Goal: Task Accomplishment & Management: Manage account settings

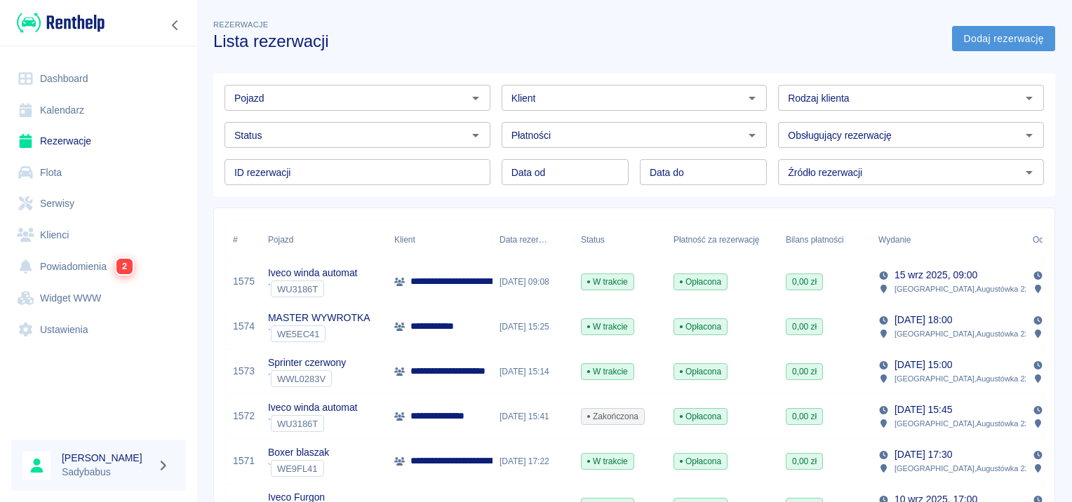
click at [1004, 36] on link "Dodaj rezerwację" at bounding box center [1003, 39] width 103 height 26
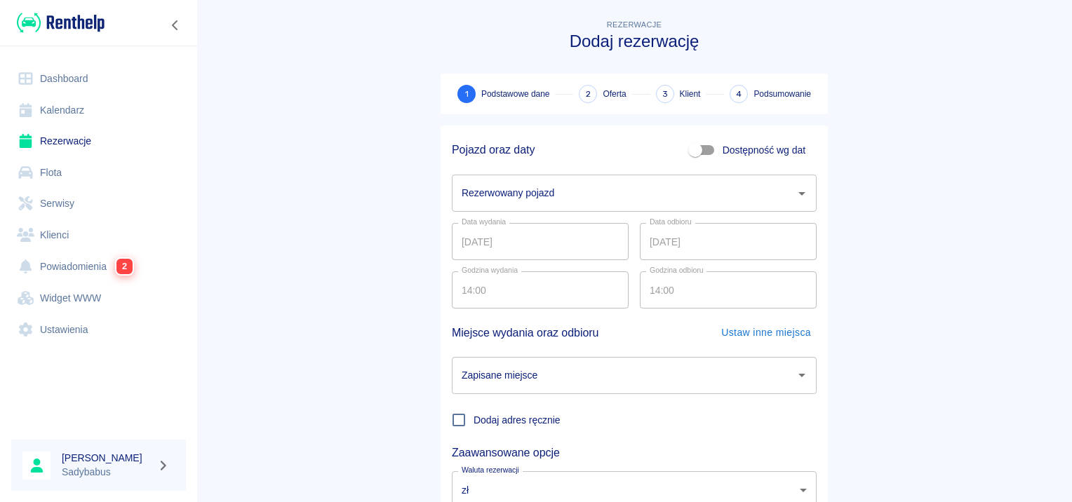
click at [623, 207] on div "Rezerwowany pojazd" at bounding box center [634, 193] width 365 height 37
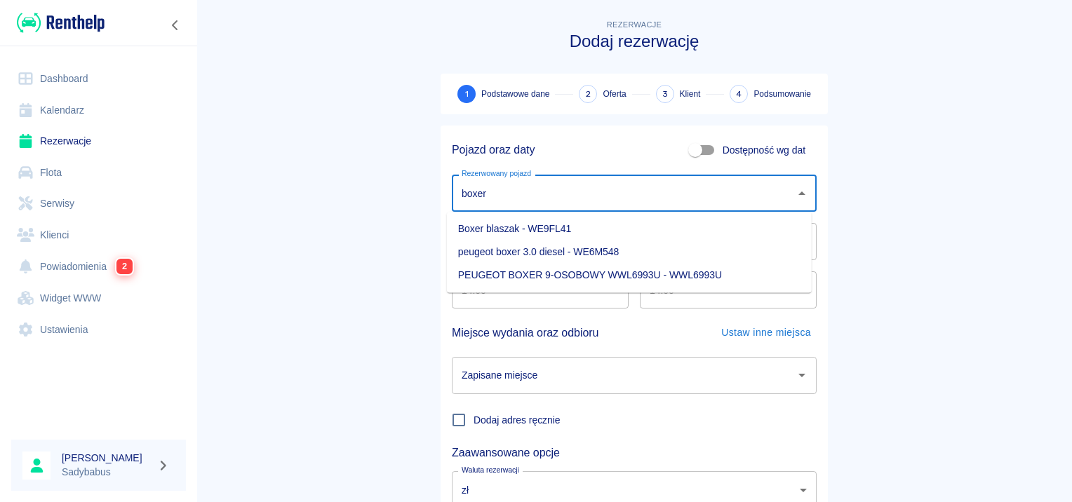
click at [597, 227] on li "Boxer blaszak - WE9FL41" at bounding box center [629, 228] width 365 height 23
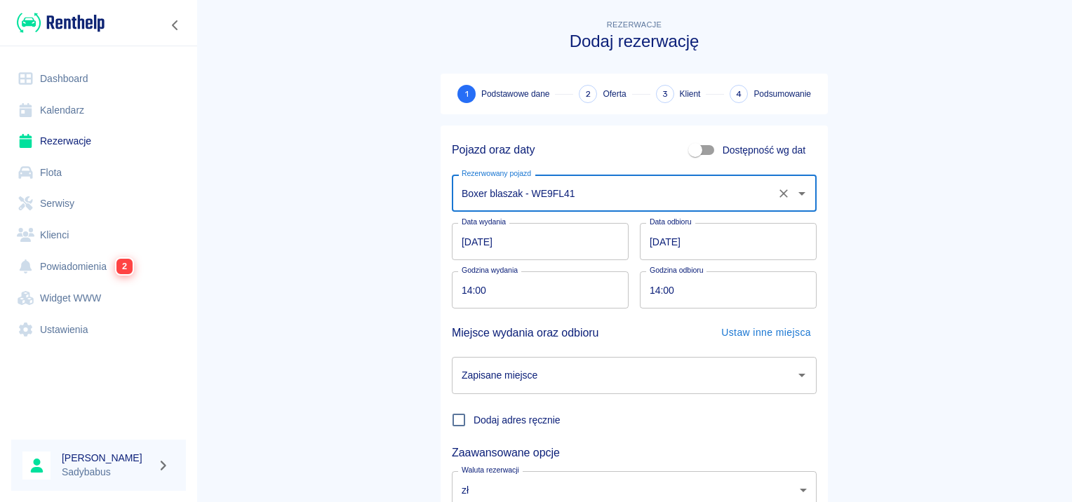
type input "Boxer blaszak - WE9FL41"
click at [843, 157] on main "Rezerwacje Dodaj rezerwację 1 Podstawowe dane 2 Oferta 3 Klient 4 Podsumowanie …" at bounding box center [633, 292] width 875 height 551
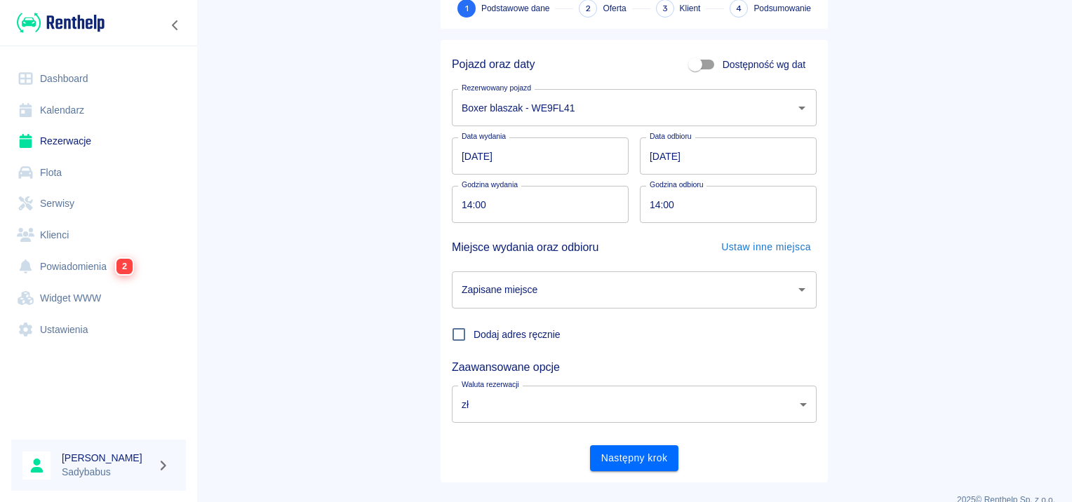
scroll to position [107, 0]
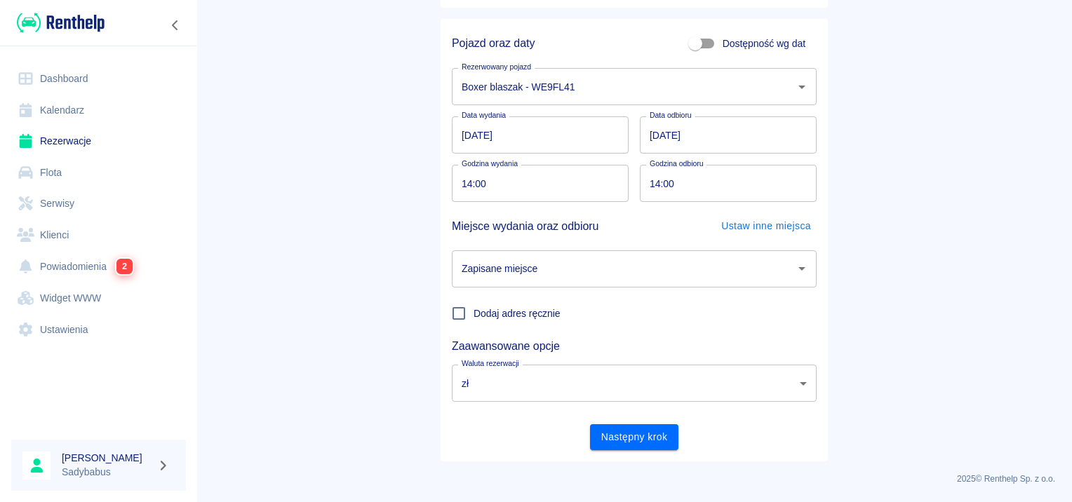
click at [651, 134] on input "16.09.2025" at bounding box center [728, 134] width 177 height 37
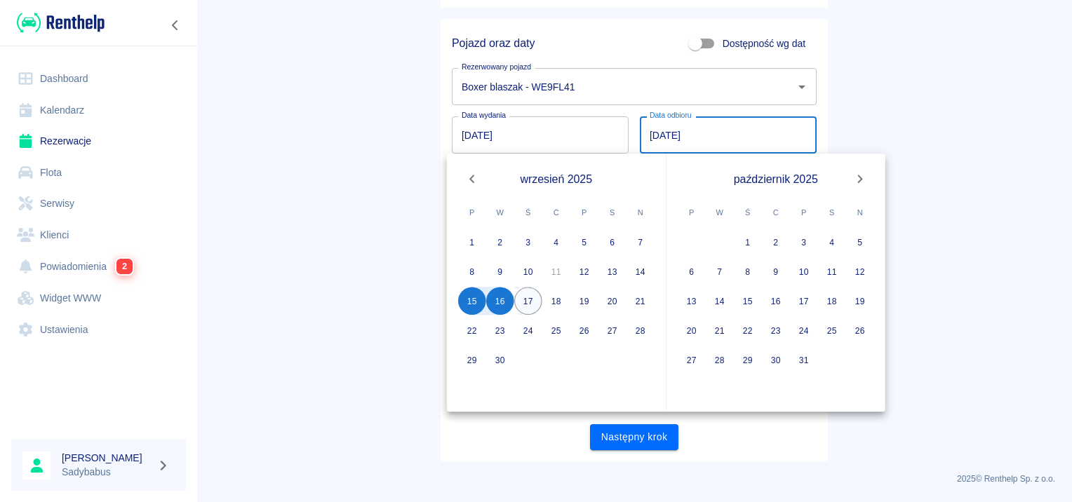
click at [541, 298] on button "17" at bounding box center [528, 301] width 28 height 28
type input "17.09.2025"
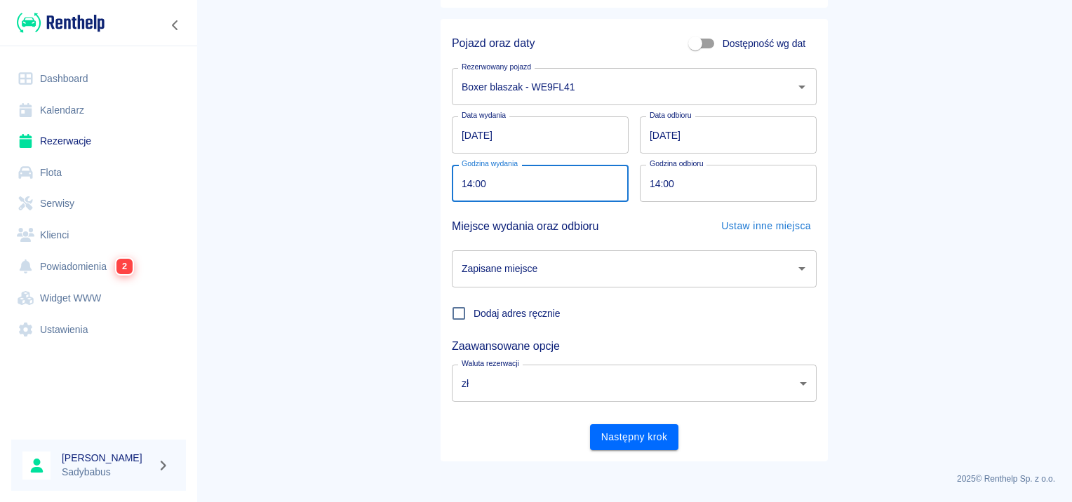
click at [462, 175] on input "14:00" at bounding box center [535, 183] width 167 height 37
type input "13:20"
click at [645, 186] on input "14:00" at bounding box center [723, 183] width 167 height 37
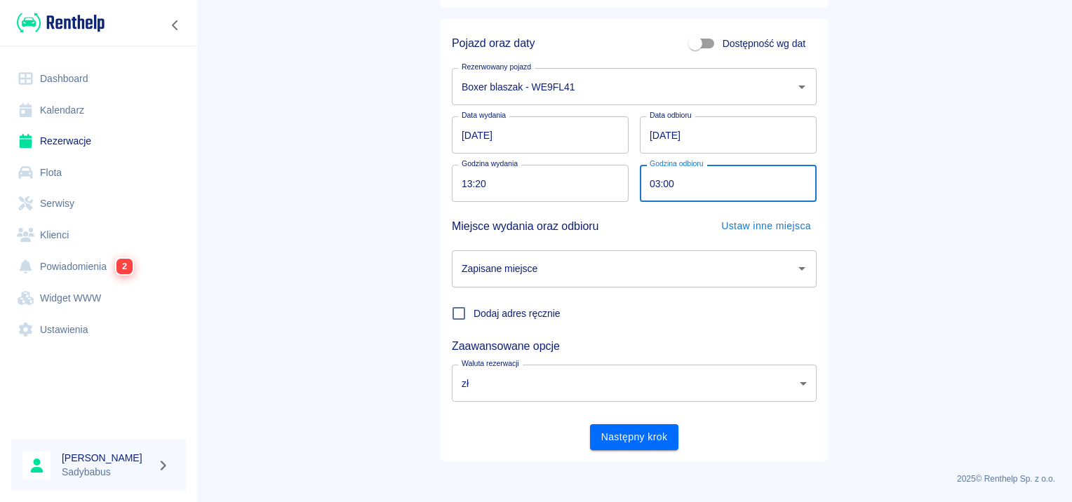
click at [673, 194] on input "03:00" at bounding box center [723, 183] width 167 height 37
click at [646, 176] on input "03:00" at bounding box center [723, 183] width 167 height 37
type input "13:20"
click at [564, 272] on input "Zapisane miejsce" at bounding box center [623, 269] width 331 height 25
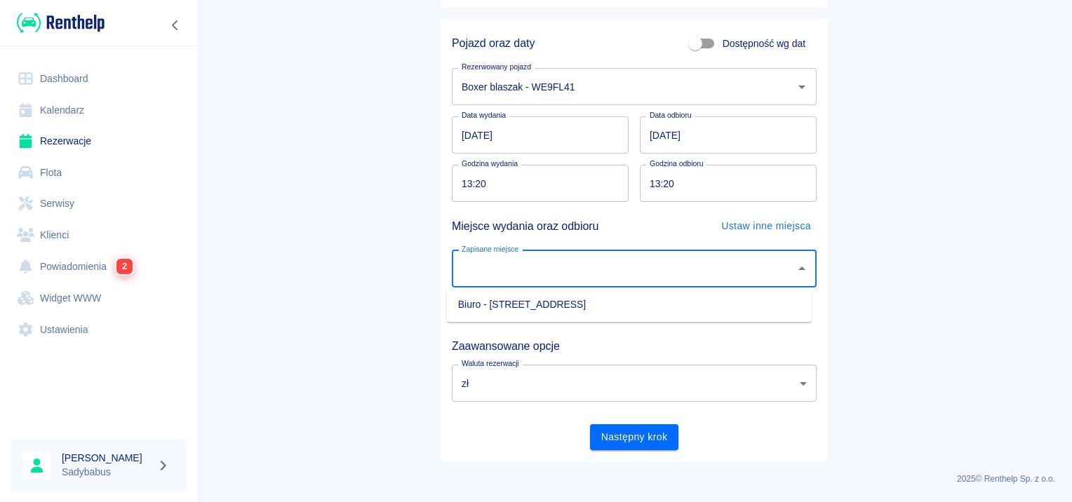
click at [557, 306] on li "Biuro - Warszawa, Augustówka 22A" at bounding box center [629, 304] width 365 height 23
type input "Biuro - Warszawa, Augustówka 22A"
drag, startPoint x: 611, startPoint y: 431, endPoint x: 614, endPoint y: 424, distance: 8.2
click at [614, 432] on button "Następny krok" at bounding box center [634, 437] width 89 height 26
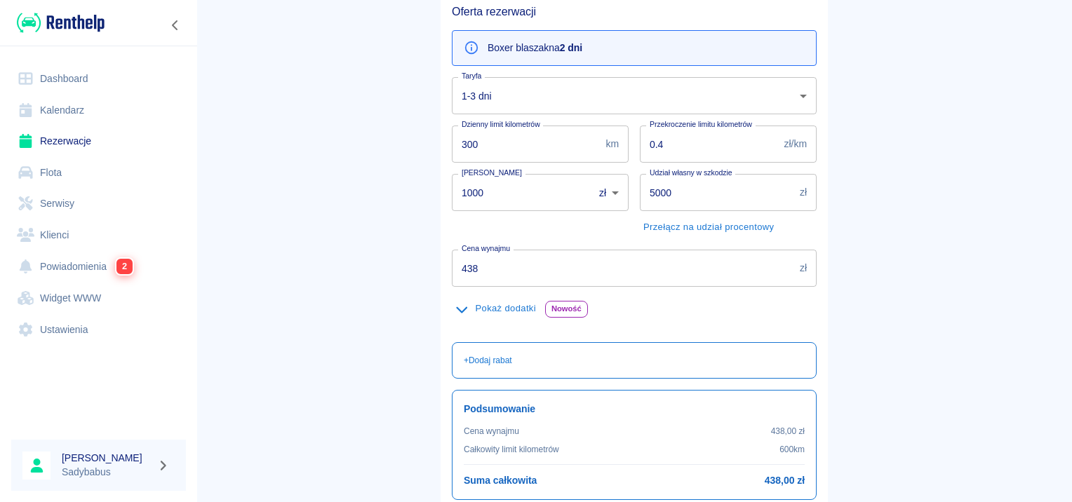
scroll to position [140, 0]
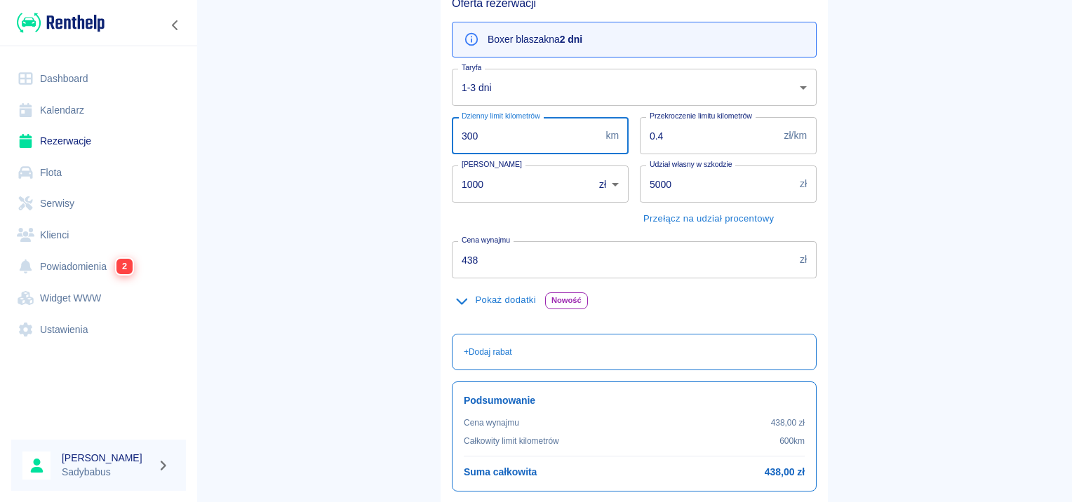
drag, startPoint x: 507, startPoint y: 135, endPoint x: 335, endPoint y: 162, distance: 174.0
click at [335, 162] on main "Rezerwacje Dodaj rezerwację Podstawowe dane 2 Oferta 3 Klient 4 Podsumowanie Of…" at bounding box center [633, 225] width 875 height 696
click at [489, 136] on input "249" at bounding box center [526, 135] width 148 height 37
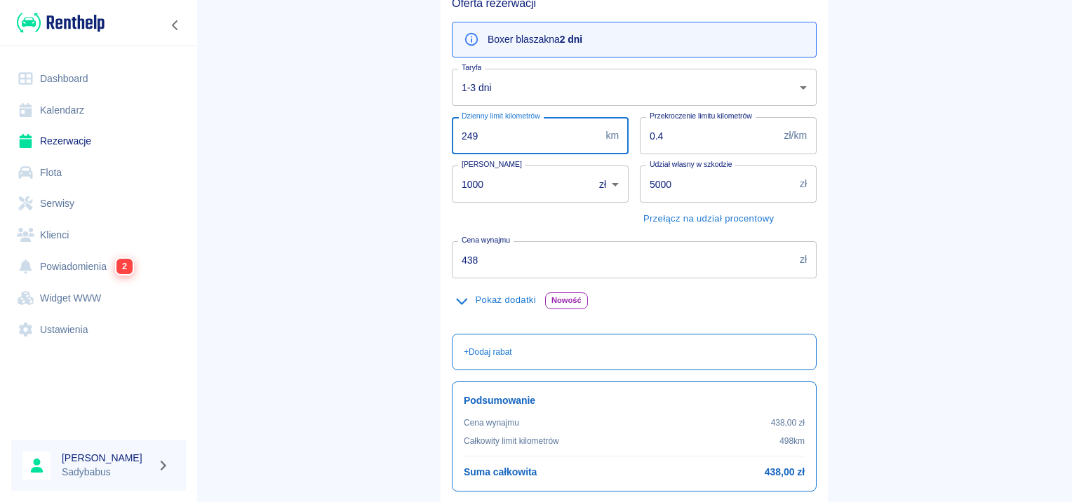
type input "249"
click at [380, 123] on main "Rezerwacje Dodaj rezerwację Podstawowe dane 2 Oferta 3 Klient 4 Podsumowanie Of…" at bounding box center [633, 225] width 875 height 696
click at [525, 123] on input "249" at bounding box center [526, 135] width 148 height 37
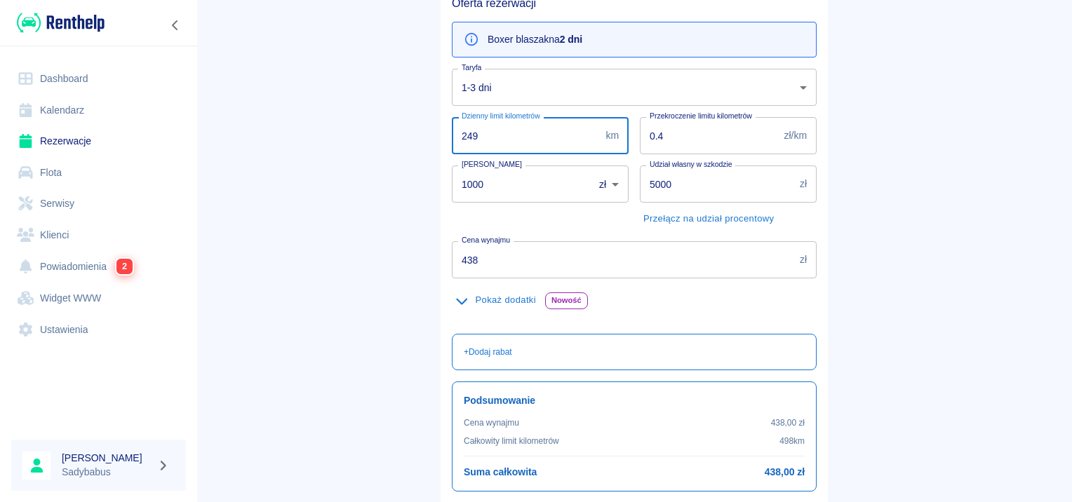
click at [525, 123] on input "249" at bounding box center [526, 135] width 148 height 37
click at [475, 257] on input "438" at bounding box center [623, 259] width 342 height 37
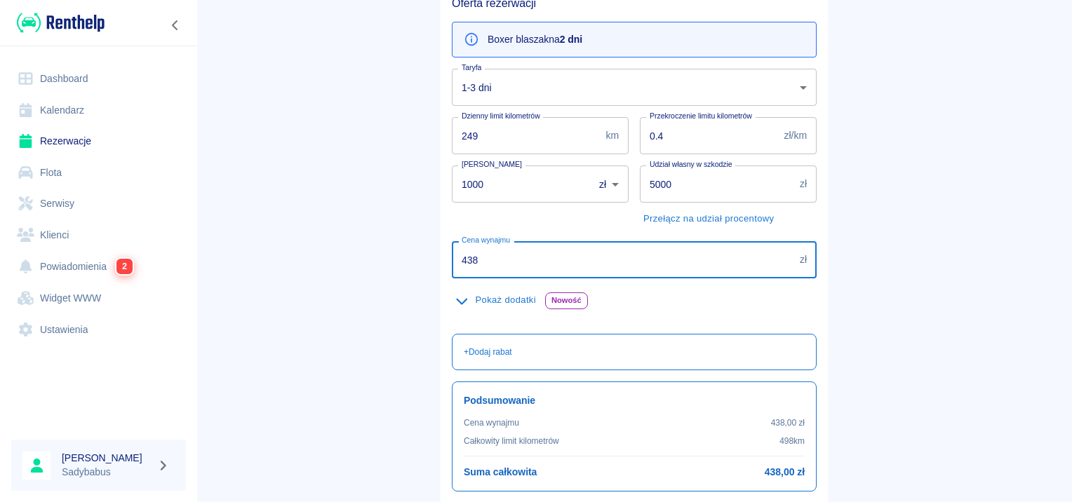
click at [475, 257] on input "438" at bounding box center [623, 259] width 342 height 37
type input "498"
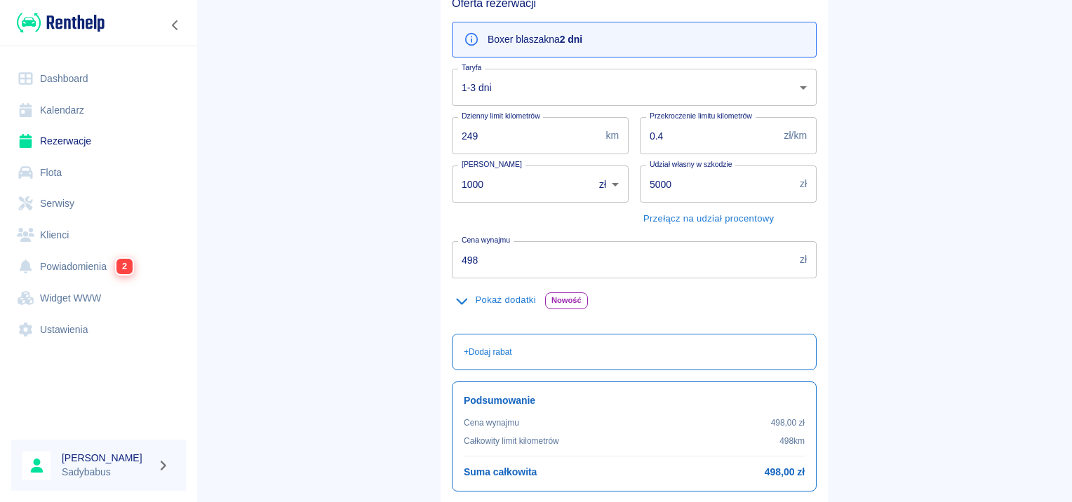
click at [856, 149] on main "Rezerwacje Dodaj rezerwację Podstawowe dane 2 Oferta 3 Klient 4 Podsumowanie Of…" at bounding box center [633, 225] width 875 height 696
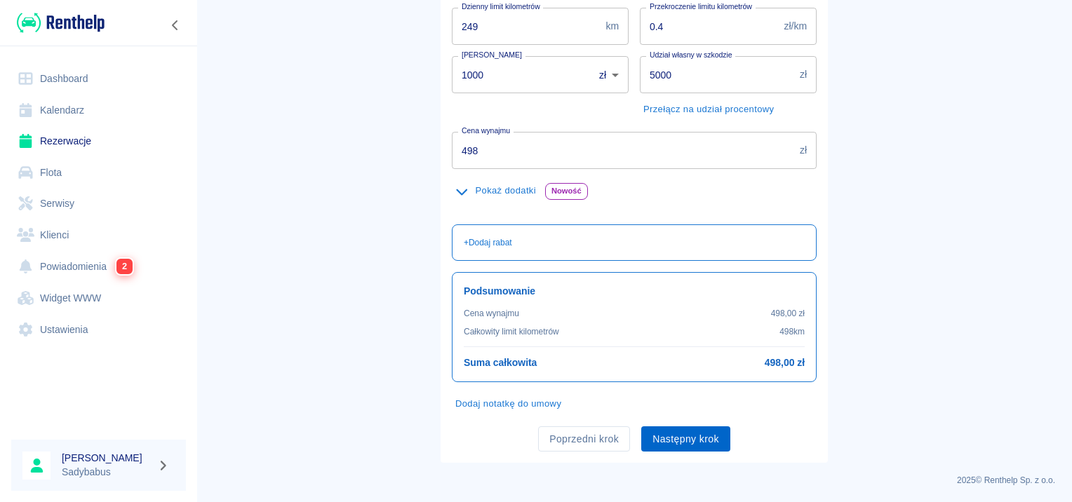
click at [669, 440] on button "Następny krok" at bounding box center [685, 439] width 89 height 26
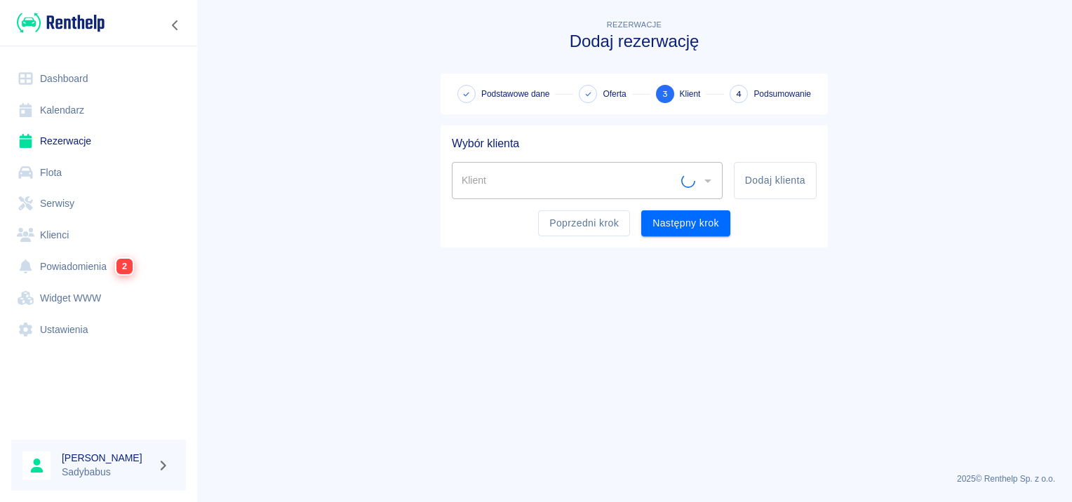
scroll to position [0, 0]
click at [501, 184] on input "Klient" at bounding box center [576, 180] width 237 height 25
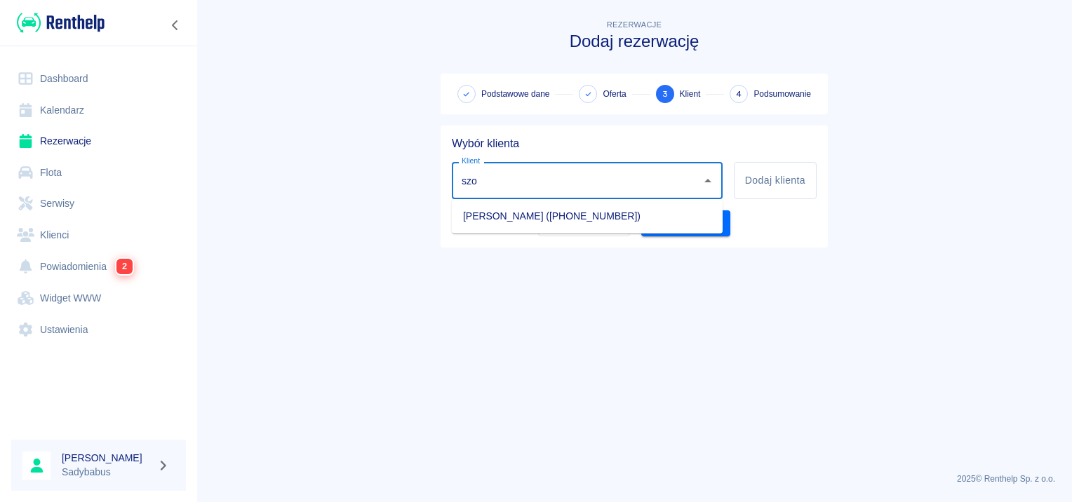
click at [514, 215] on li "Artur Szotowicz (+48573120803)" at bounding box center [587, 216] width 271 height 23
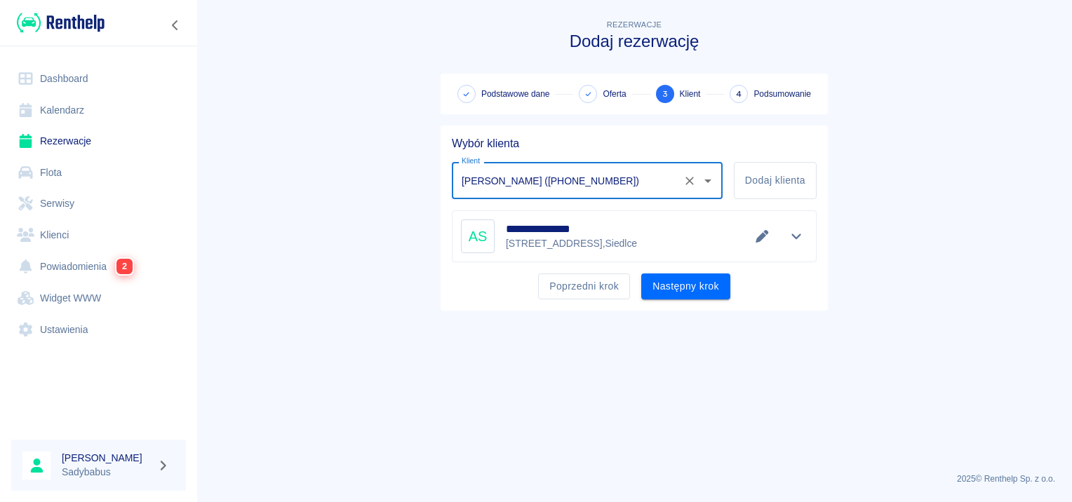
type input "Artur Szotowicz (+48573120803)"
click at [677, 278] on button "Następny krok" at bounding box center [685, 286] width 89 height 26
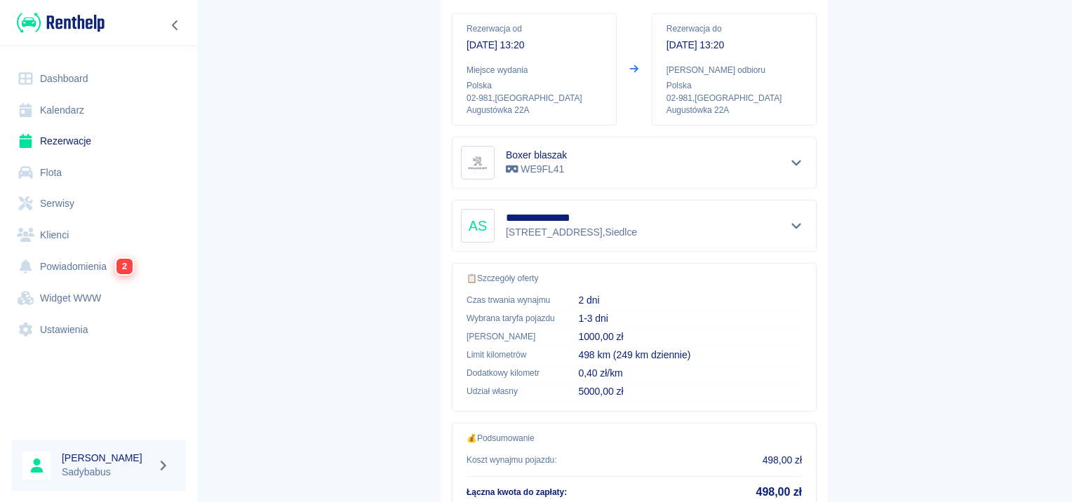
scroll to position [252, 0]
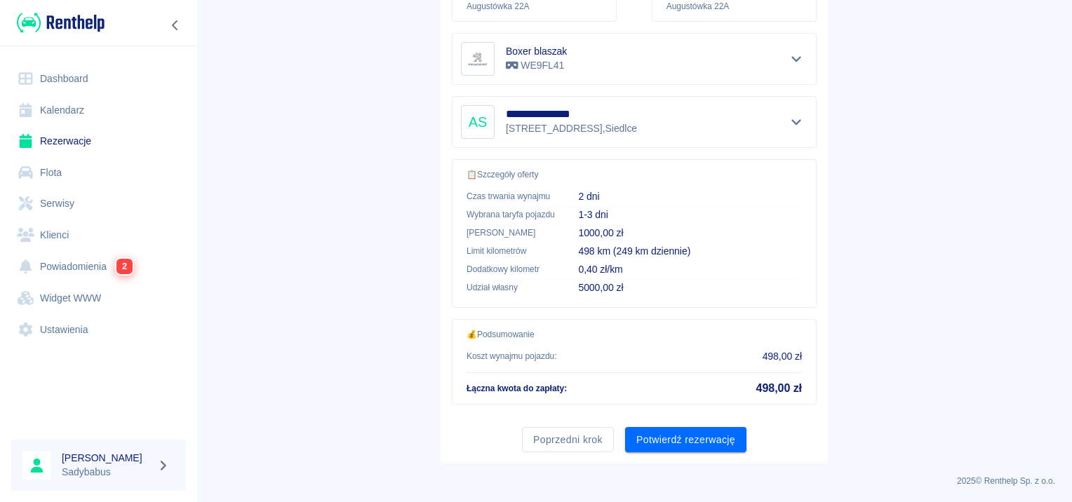
drag, startPoint x: 693, startPoint y: 442, endPoint x: 684, endPoint y: 443, distance: 8.4
click at [692, 443] on button "Potwierdź rezerwację" at bounding box center [685, 440] width 121 height 26
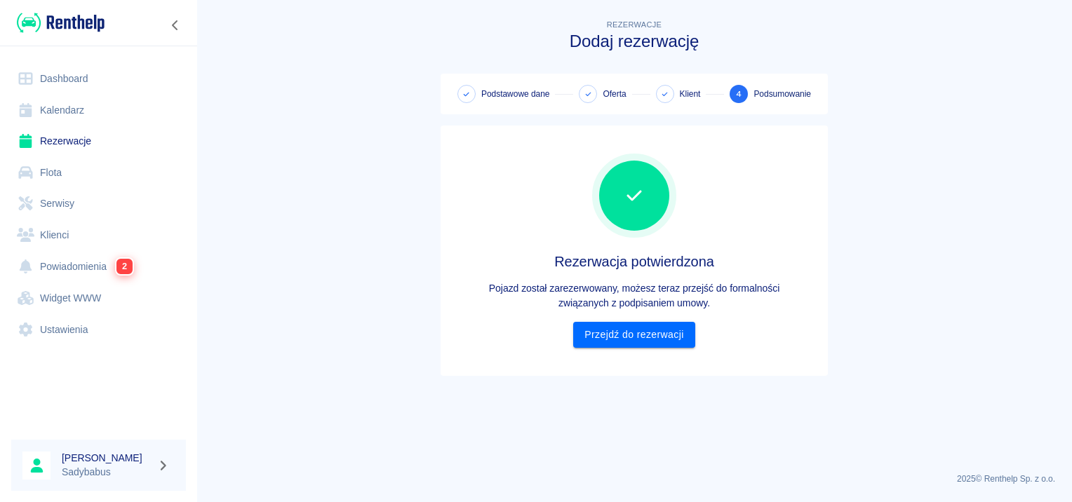
scroll to position [0, 0]
click at [618, 331] on link "Przejdź do rezerwacji" at bounding box center [633, 335] width 121 height 26
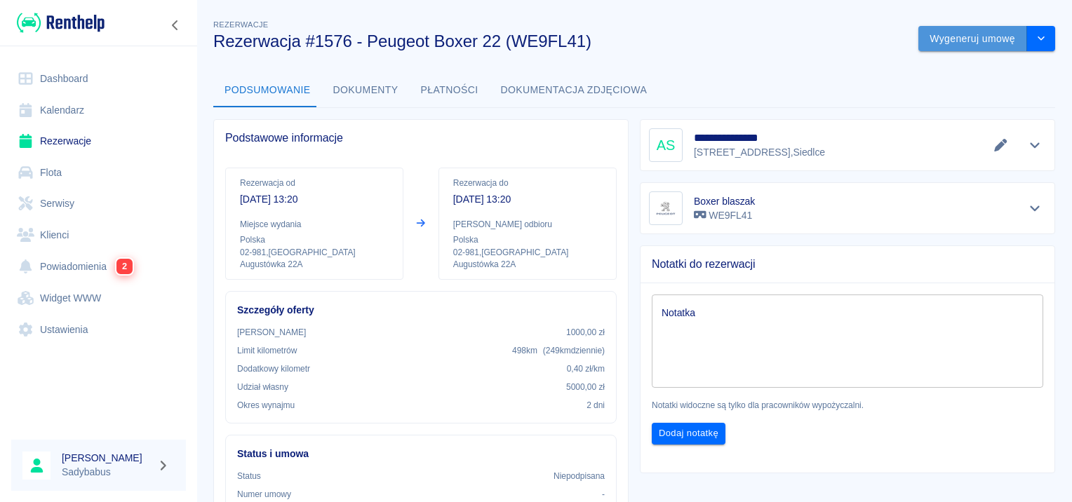
click at [951, 39] on button "Wygeneruj umowę" at bounding box center [972, 39] width 109 height 26
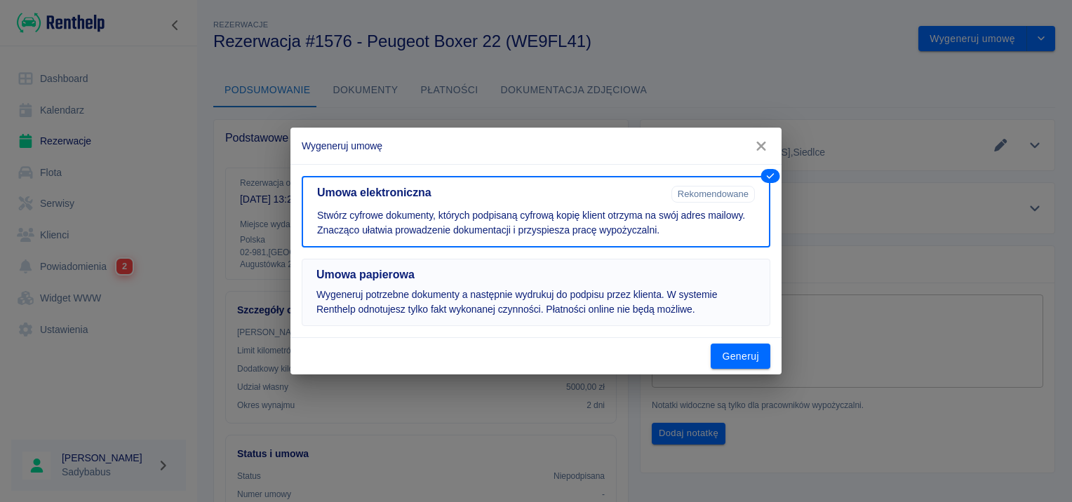
click at [508, 265] on button "Umowa papierowa Wygeneruj potrzebne dokumenty a następnie wydrukuj do podpisu p…" at bounding box center [536, 292] width 468 height 67
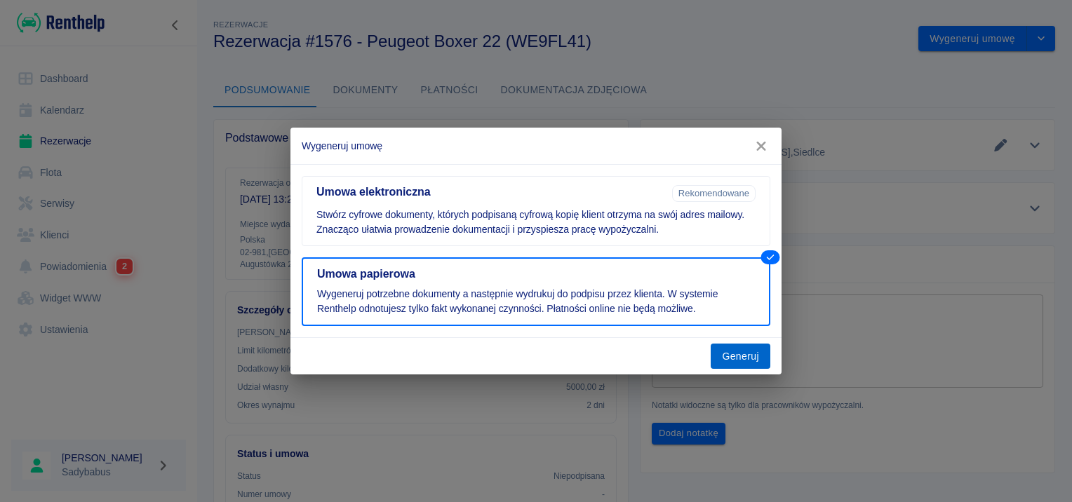
click at [742, 356] on button "Generuj" at bounding box center [740, 357] width 60 height 26
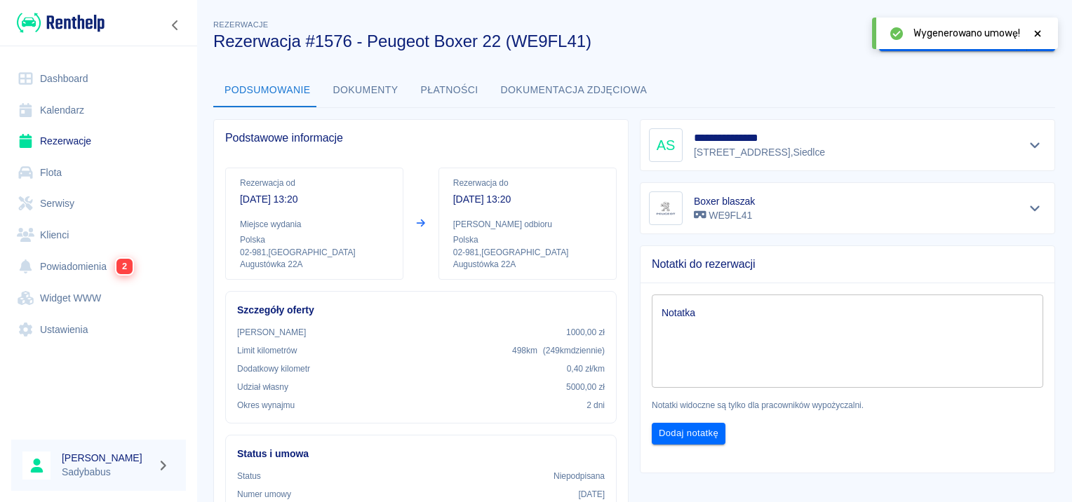
click at [1037, 29] on icon at bounding box center [1037, 34] width 13 height 10
click at [964, 41] on button "Oznacz: umowa podpisana" at bounding box center [953, 39] width 148 height 26
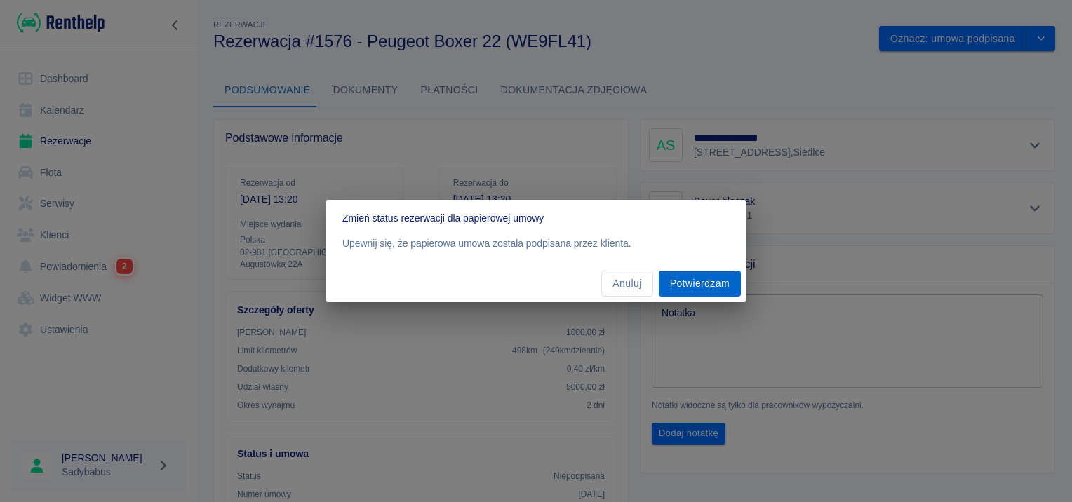
click at [687, 281] on button "Potwierdzam" at bounding box center [699, 284] width 82 height 26
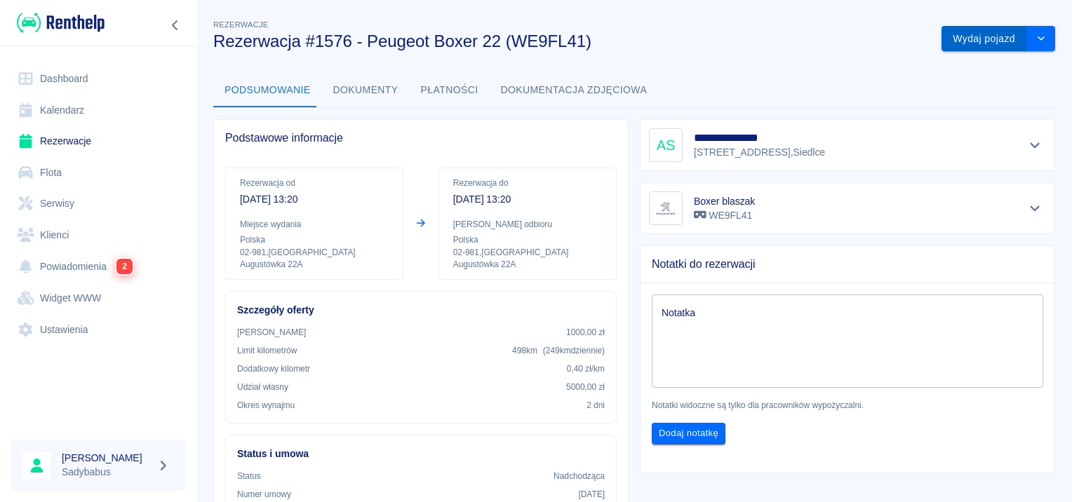
click at [948, 45] on button "Wydaj pojazd" at bounding box center [984, 39] width 86 height 26
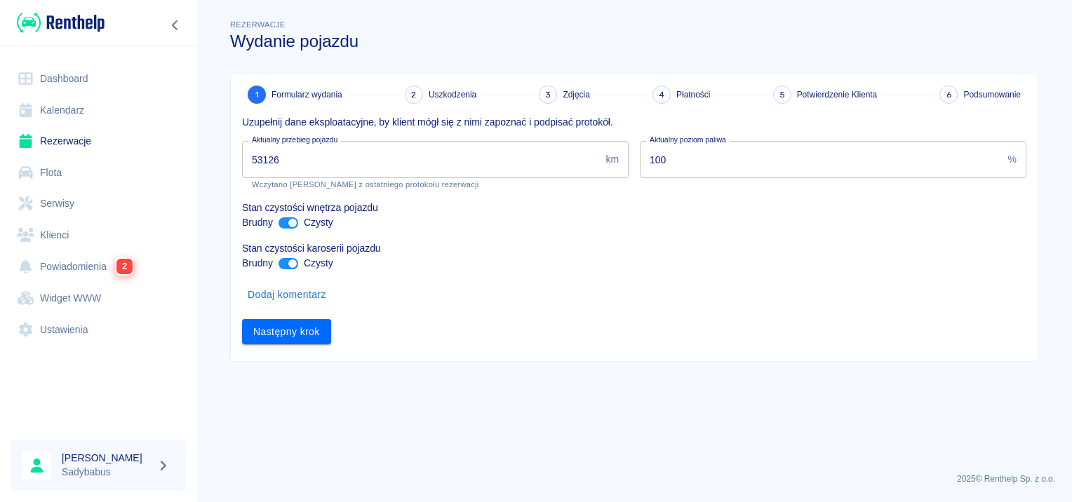
click at [353, 153] on input "53126" at bounding box center [421, 159] width 358 height 37
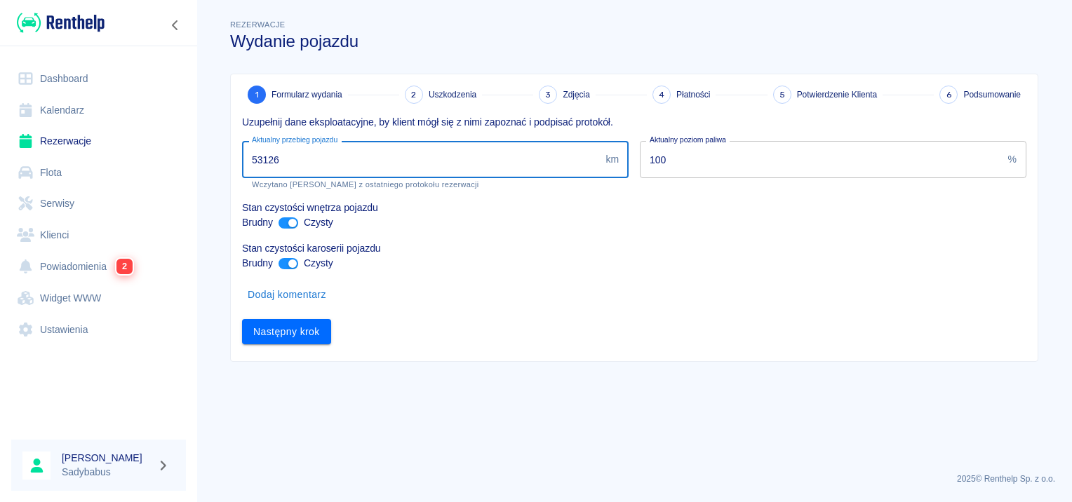
click at [353, 153] on input "53126" at bounding box center [421, 159] width 358 height 37
type input "54551"
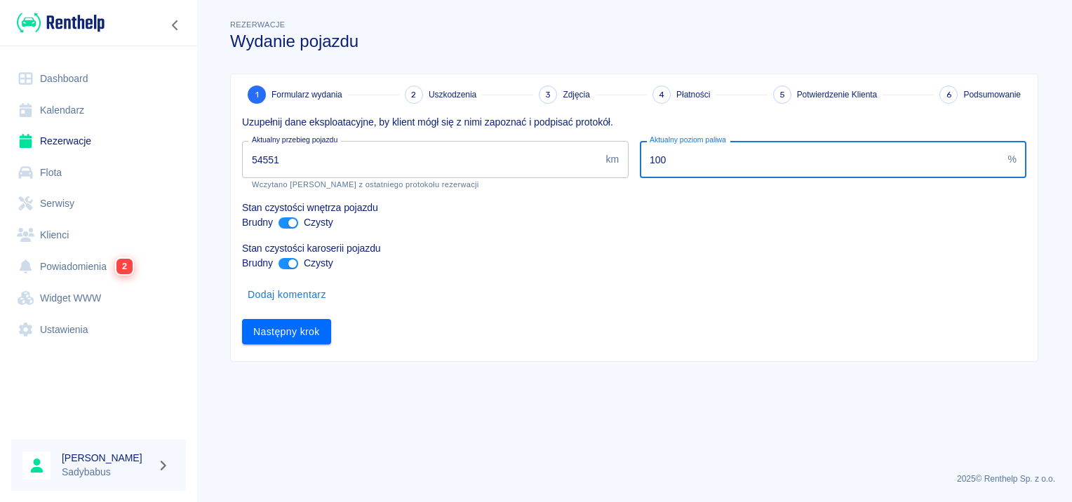
drag, startPoint x: 718, startPoint y: 168, endPoint x: 229, endPoint y: 161, distance: 489.5
click at [229, 167] on div "1 Formularz wydania 2 Uszkodzenia 3 Zdjęcia 4 Płatności 5 Potwierdzenie Klienta…" at bounding box center [628, 211] width 819 height 299
type input "10"
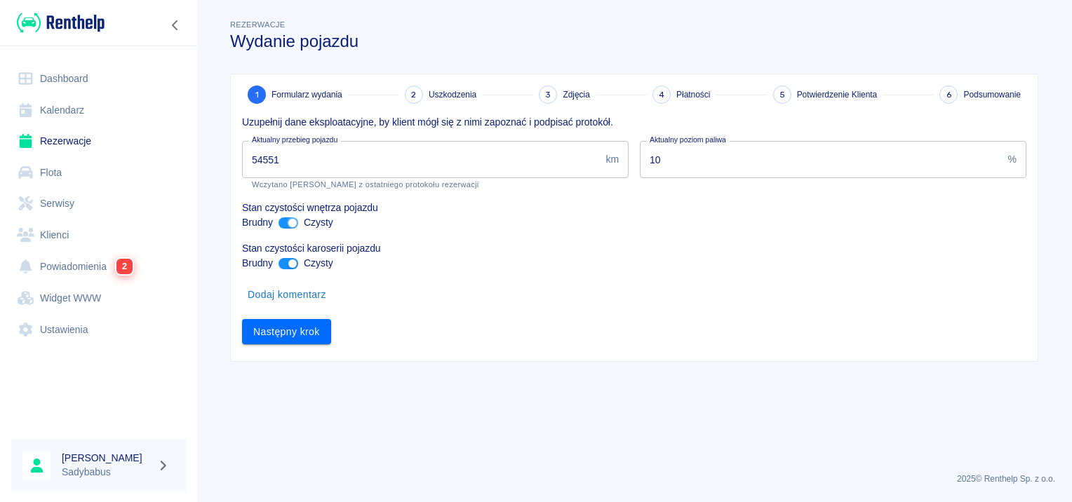
click at [290, 222] on input "ant design" at bounding box center [293, 222] width 34 height 11
checkbox input "false"
click at [295, 257] on div "Brudny Czysty" at bounding box center [634, 263] width 784 height 15
click at [295, 254] on p "Stan czystości karoserii pojazdu" at bounding box center [634, 248] width 784 height 15
drag, startPoint x: 285, startPoint y: 267, endPoint x: 295, endPoint y: 282, distance: 17.7
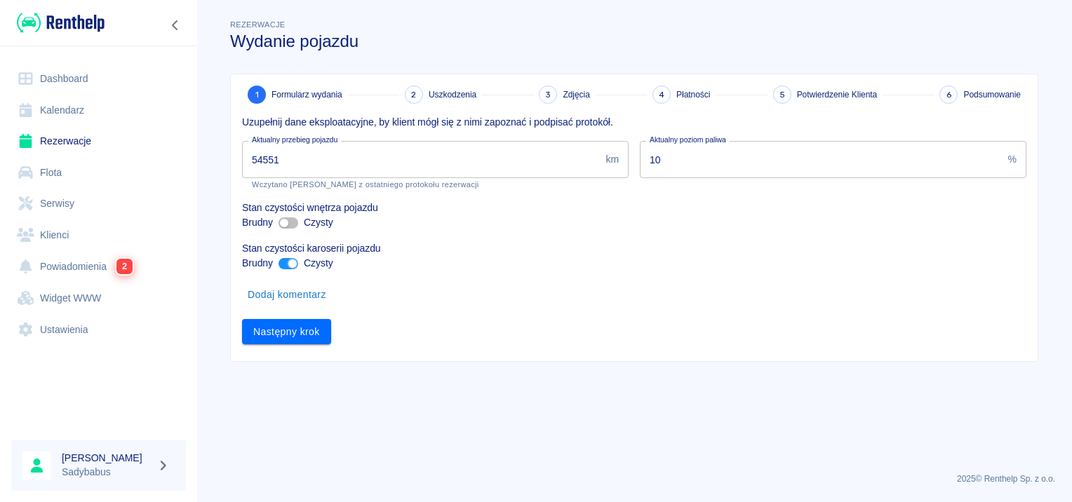
click at [285, 268] on input "ant design" at bounding box center [293, 263] width 34 height 11
checkbox input "false"
click at [312, 325] on button "Następny krok" at bounding box center [286, 332] width 89 height 26
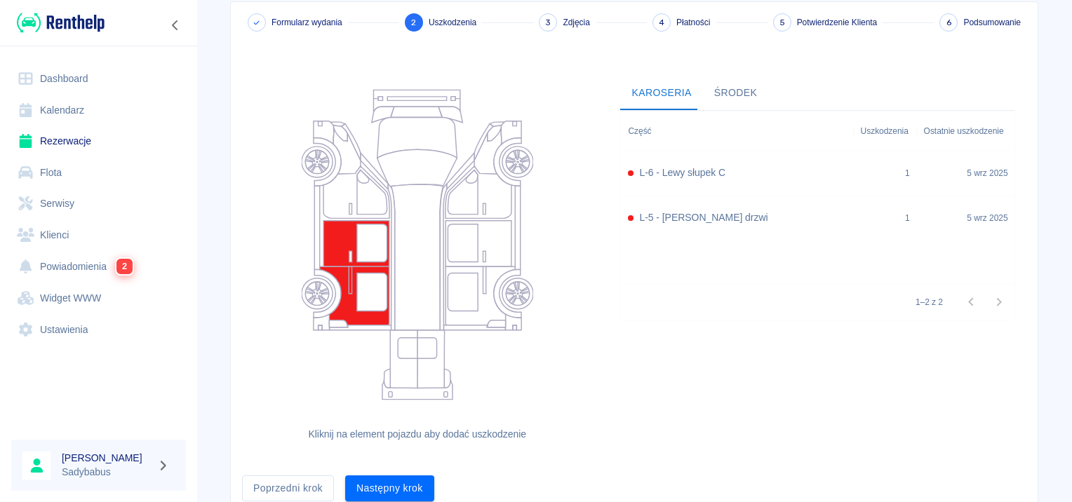
scroll to position [129, 0]
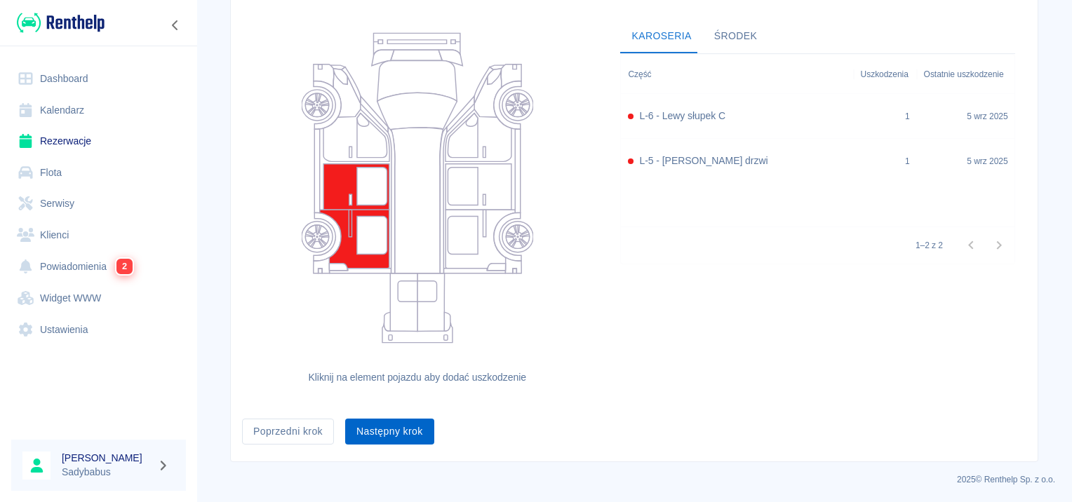
click at [402, 438] on button "Następny krok" at bounding box center [389, 432] width 89 height 26
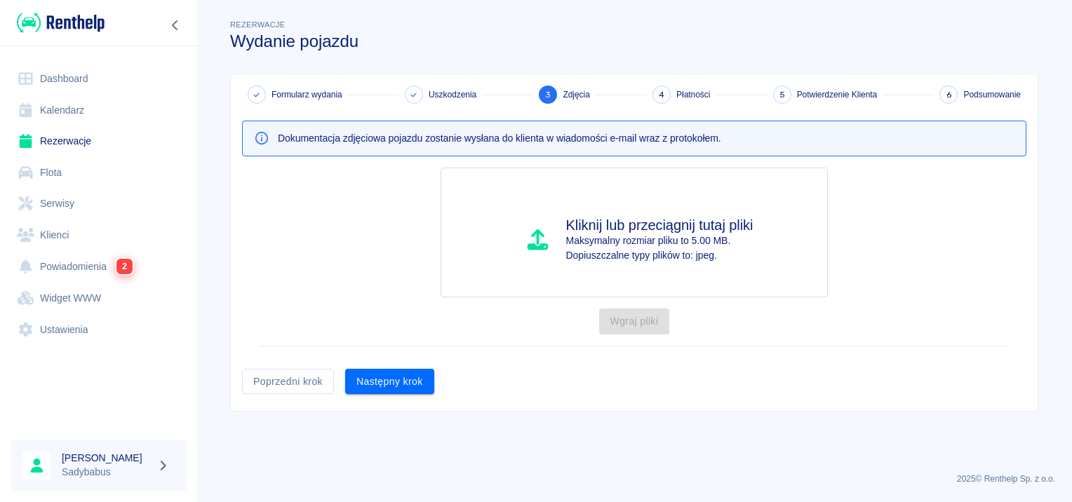
scroll to position [0, 0]
click at [379, 390] on button "Następny krok" at bounding box center [389, 382] width 89 height 26
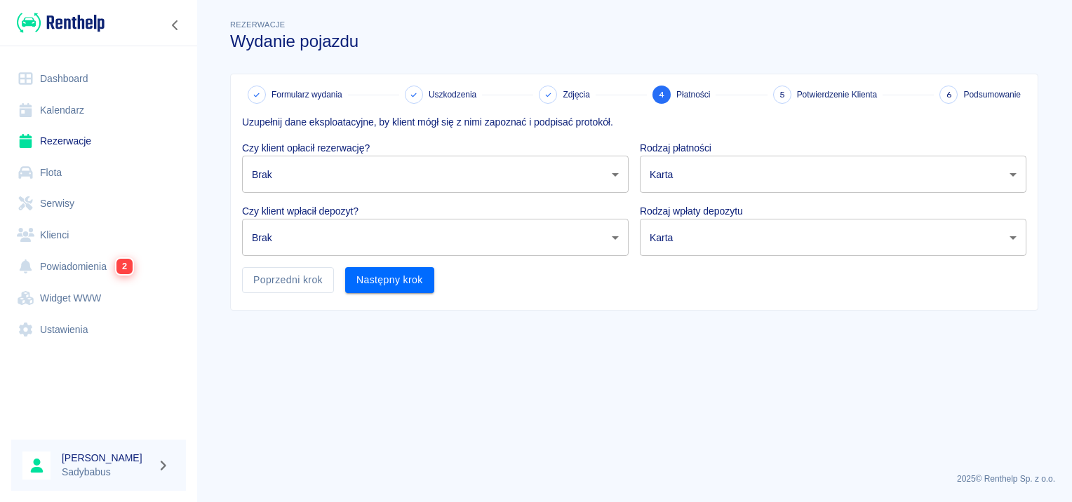
click at [379, 180] on body "Używamy plików Cookies, by zapewnić Ci najlepsze możliwe doświadczenie. Aby dow…" at bounding box center [536, 251] width 1072 height 502
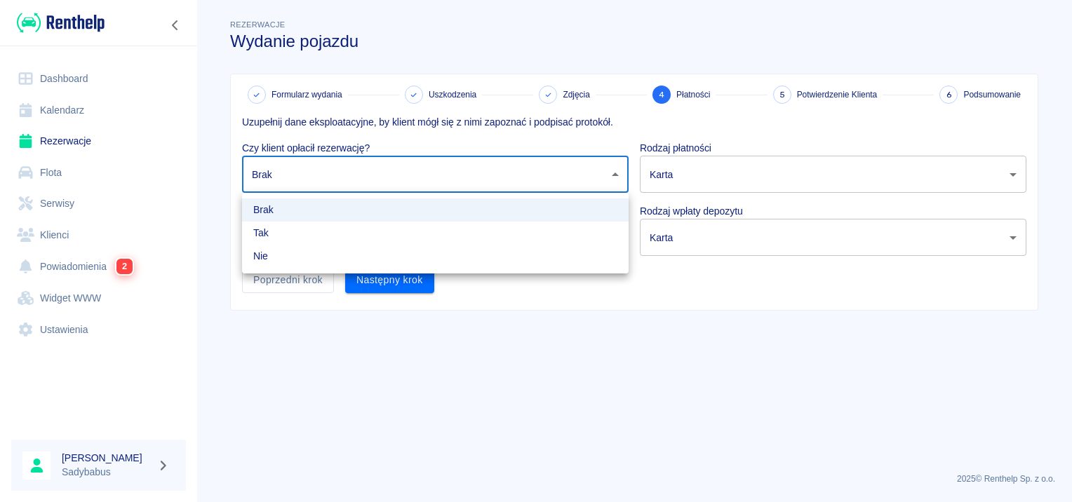
click at [349, 231] on li "Tak" at bounding box center [435, 233] width 386 height 23
type input "true"
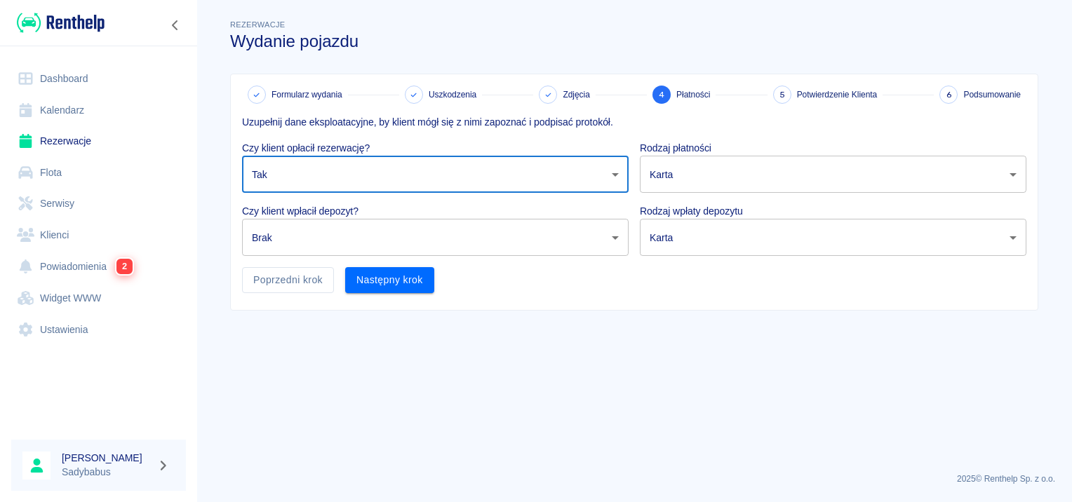
click at [349, 231] on body "Używamy plików Cookies, by zapewnić Ci najlepsze możliwe doświadczenie. Aby dow…" at bounding box center [536, 251] width 1072 height 502
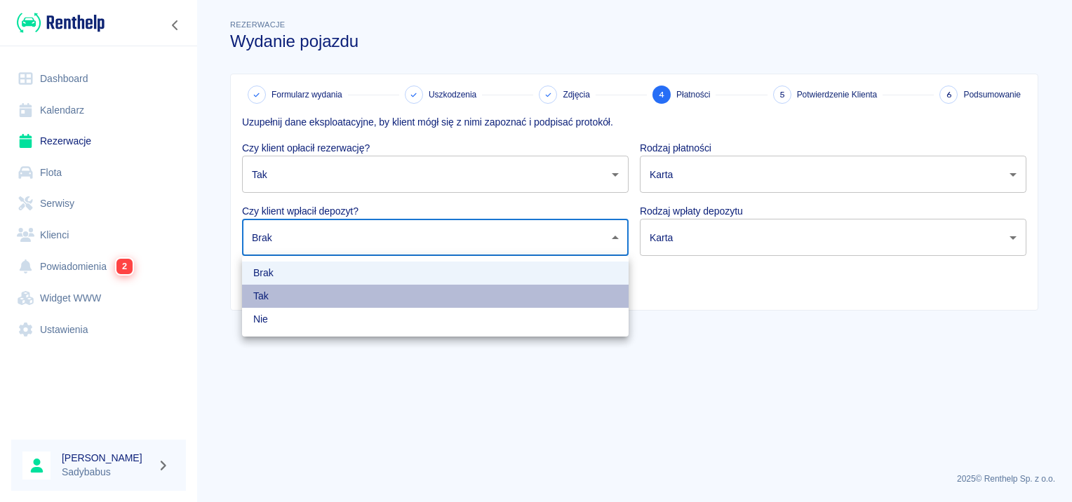
click at [321, 290] on li "Tak" at bounding box center [435, 296] width 386 height 23
type input "true"
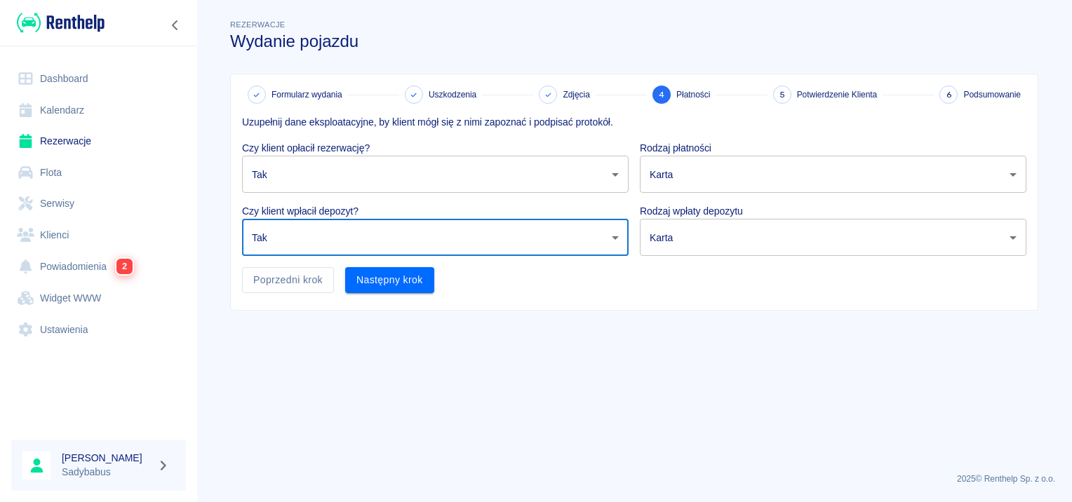
click at [723, 163] on body "Używamy plików Cookies, by zapewnić Ci najlepsze możliwe doświadczenie. Aby dow…" at bounding box center [536, 251] width 1072 height 502
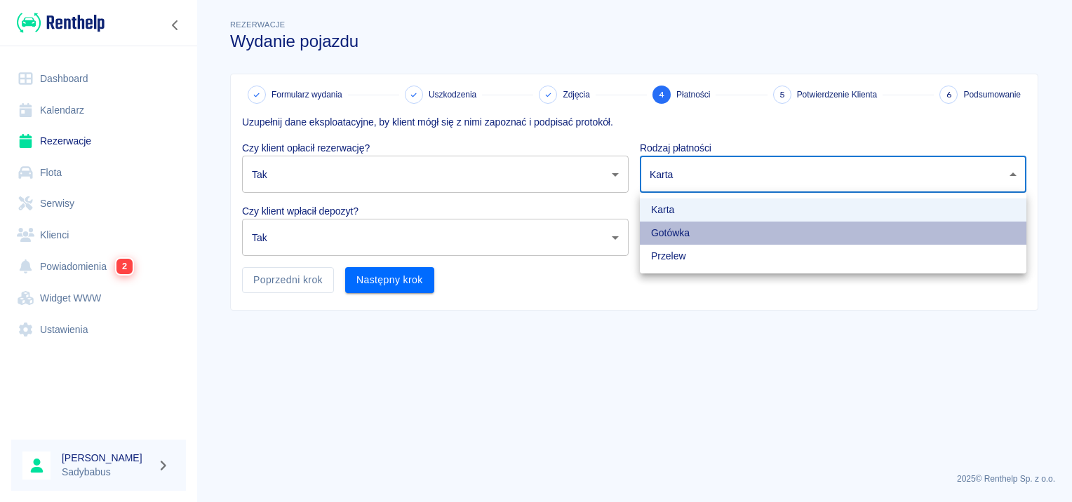
click at [693, 226] on li "Gotówka" at bounding box center [833, 233] width 386 height 23
type input "cash"
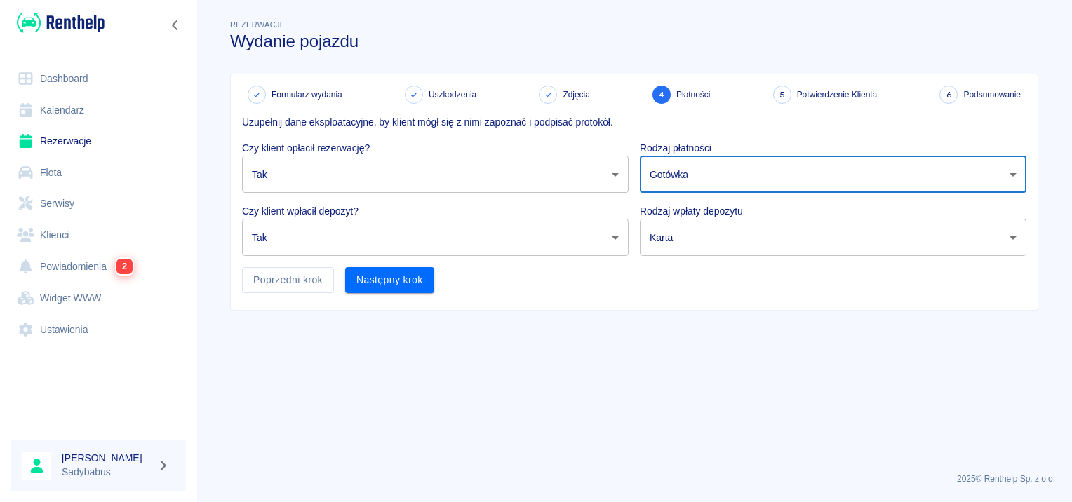
click at [707, 238] on body "Używamy plików Cookies, by zapewnić Ci najlepsze możliwe doświadczenie. Aby dow…" at bounding box center [536, 251] width 1072 height 502
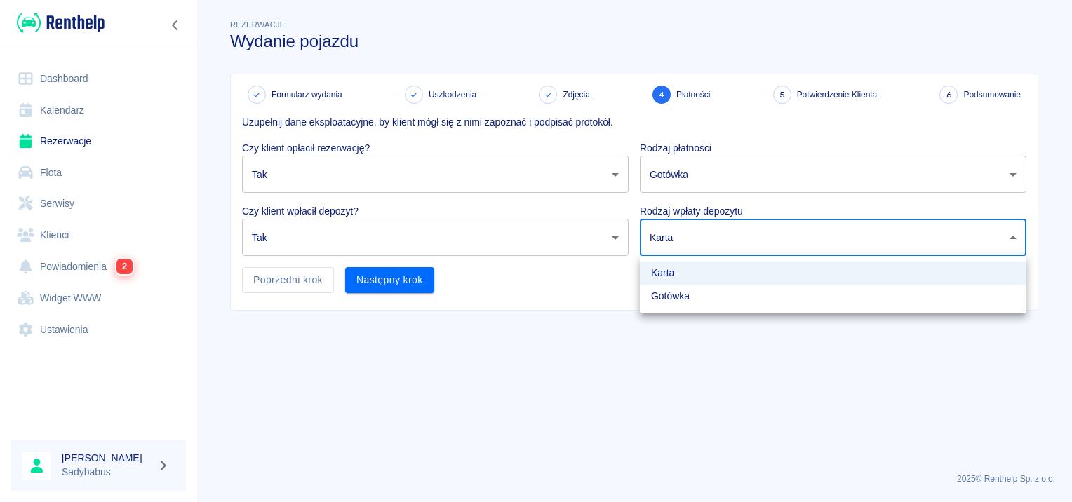
click at [692, 297] on li "Gotówka" at bounding box center [833, 296] width 386 height 23
type input "cash"
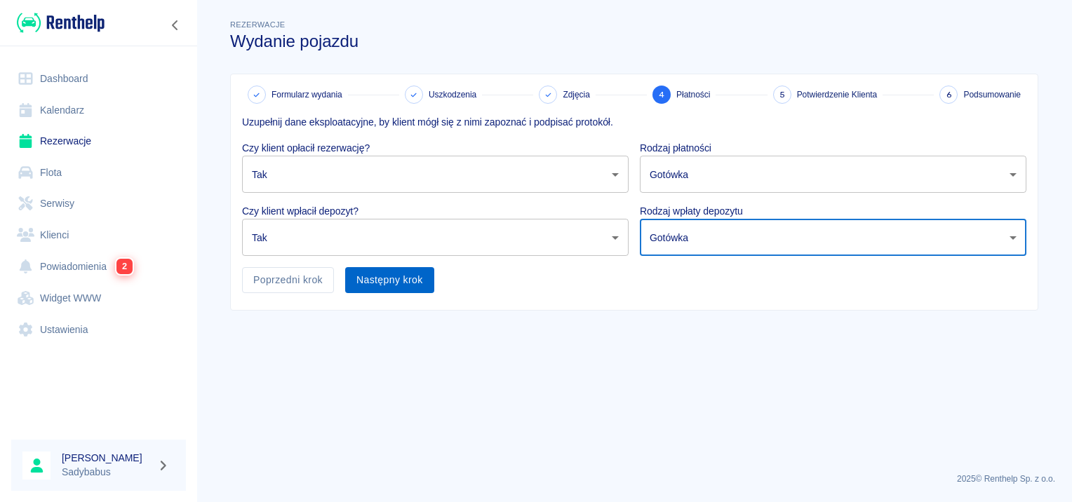
click at [396, 292] on button "Następny krok" at bounding box center [389, 280] width 89 height 26
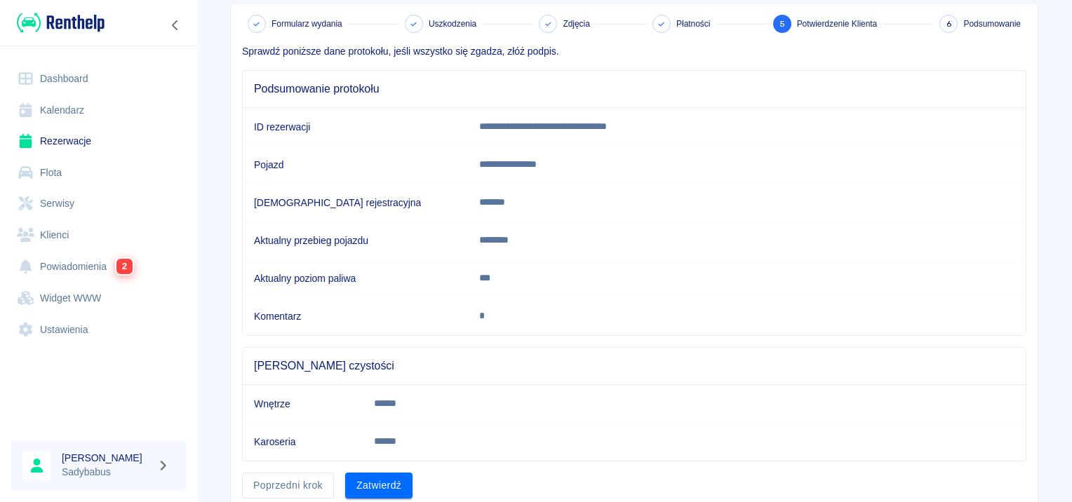
scroll to position [123, 0]
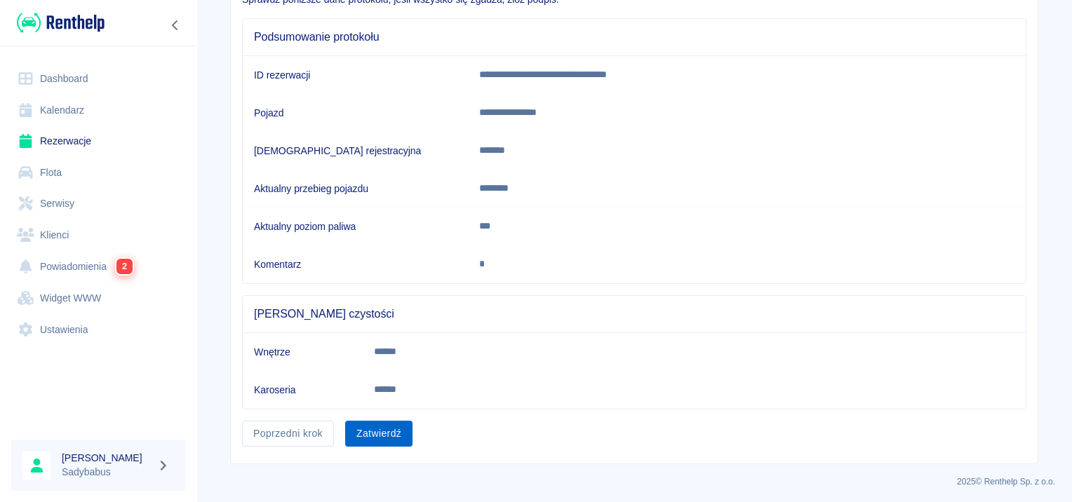
drag, startPoint x: 370, startPoint y: 427, endPoint x: 414, endPoint y: 413, distance: 46.4
click at [370, 427] on button "Zatwierdź" at bounding box center [378, 434] width 67 height 26
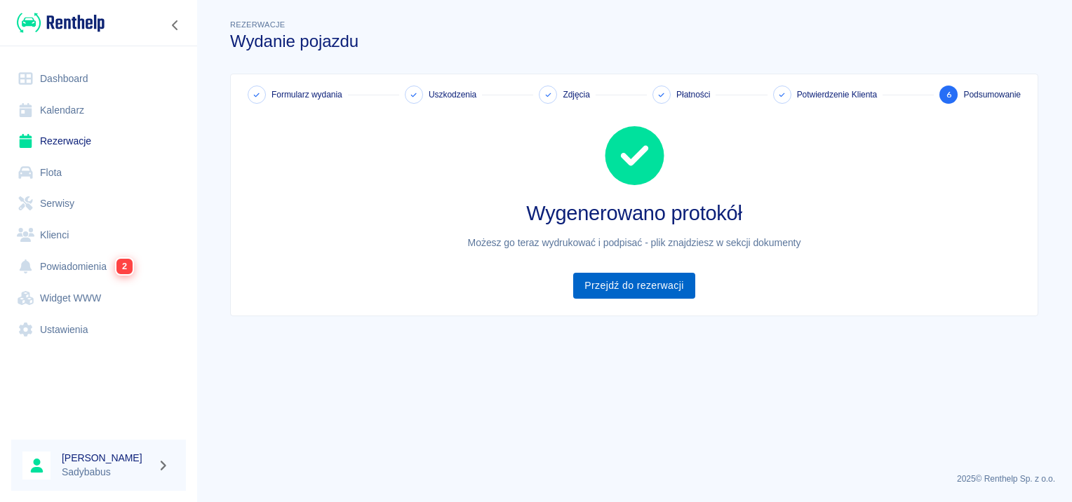
click at [659, 285] on link "Przejdź do rezerwacji" at bounding box center [633, 286] width 121 height 26
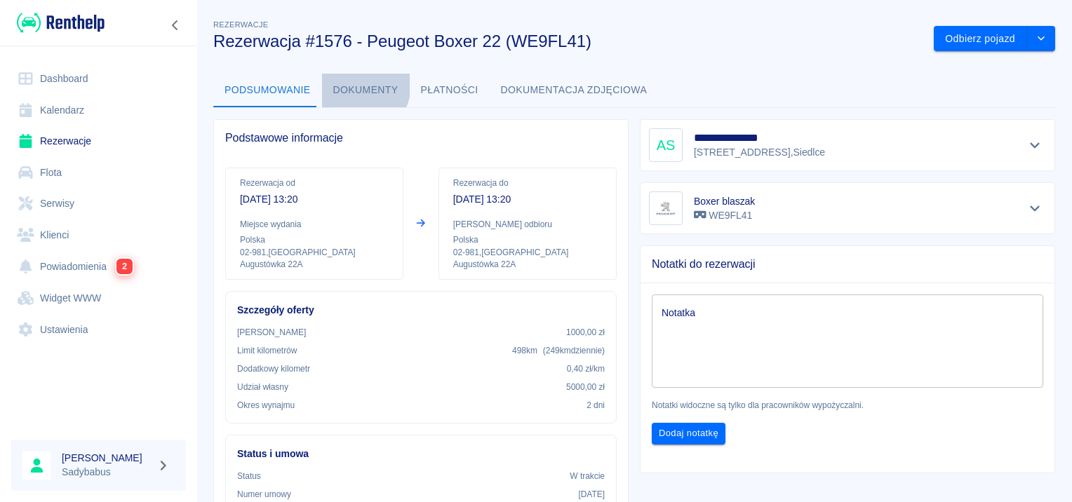
click at [349, 84] on button "Dokumenty" at bounding box center [366, 91] width 88 height 34
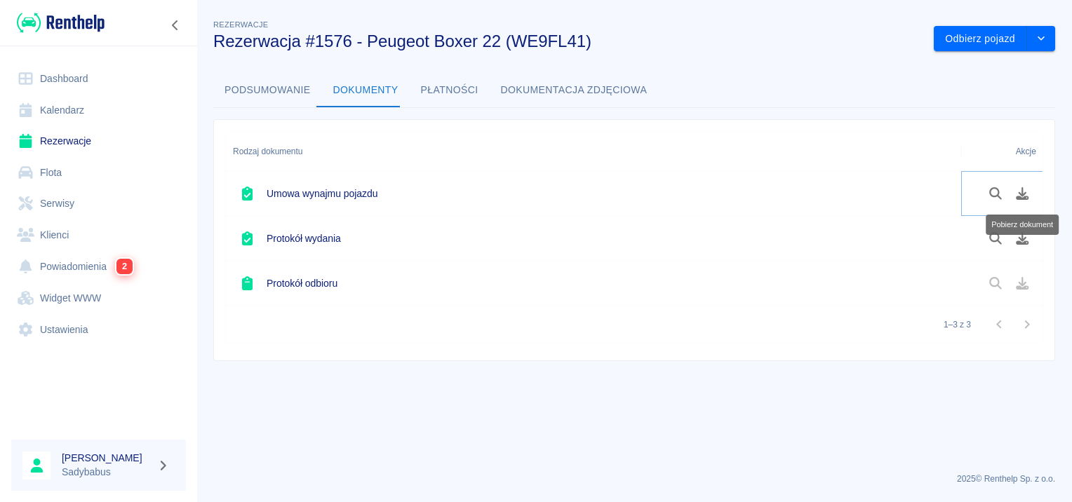
click at [1018, 194] on icon "Pobierz dokument" at bounding box center [1022, 193] width 16 height 13
click at [1027, 241] on icon "Pobierz dokument" at bounding box center [1022, 238] width 16 height 13
